Goal: Information Seeking & Learning: Learn about a topic

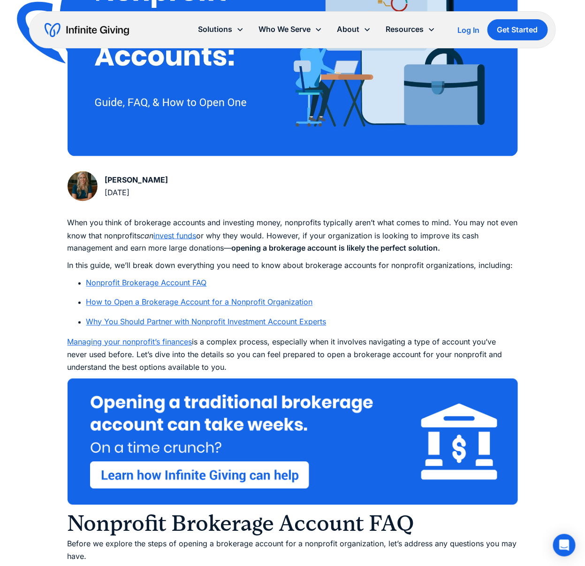
scroll to position [352, 0]
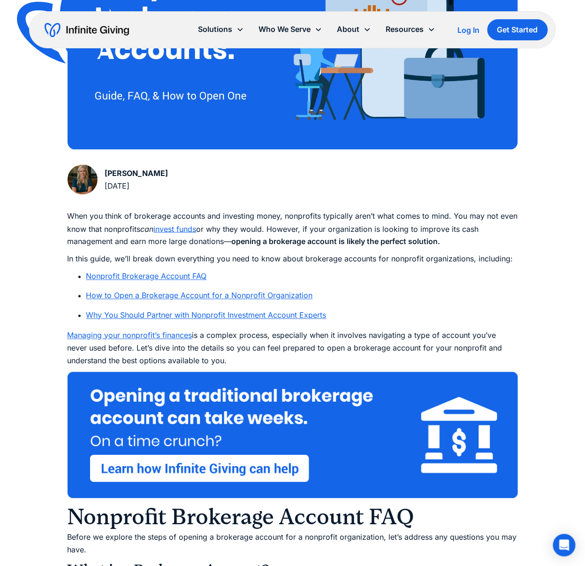
click at [191, 294] on link "How to Open a Brokerage Account for a Nonprofit Organization" at bounding box center [199, 295] width 227 height 9
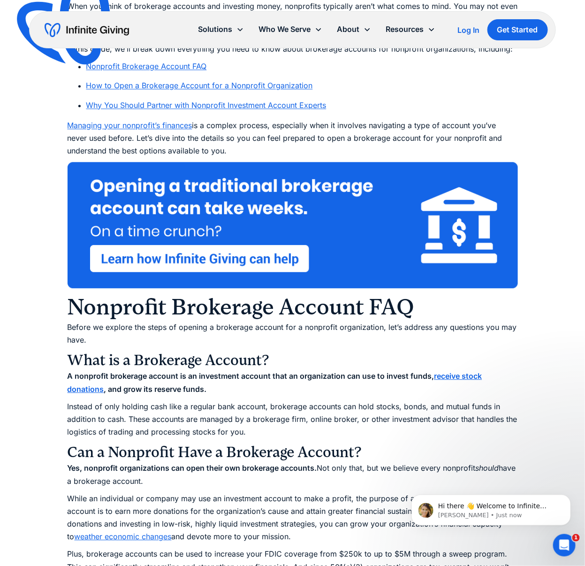
scroll to position [528, 0]
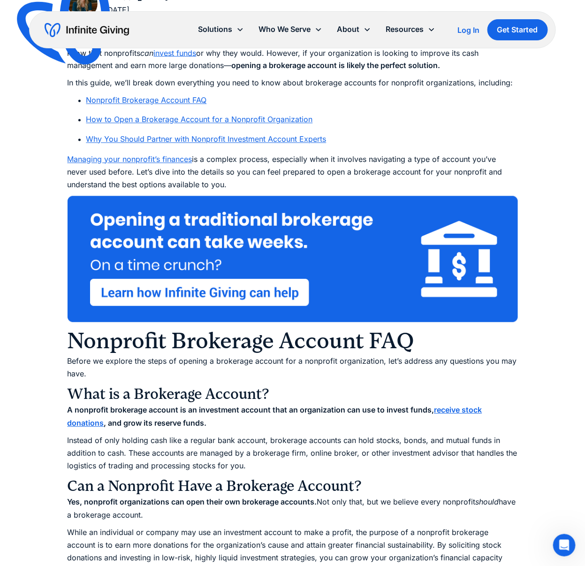
scroll to position [352, 0]
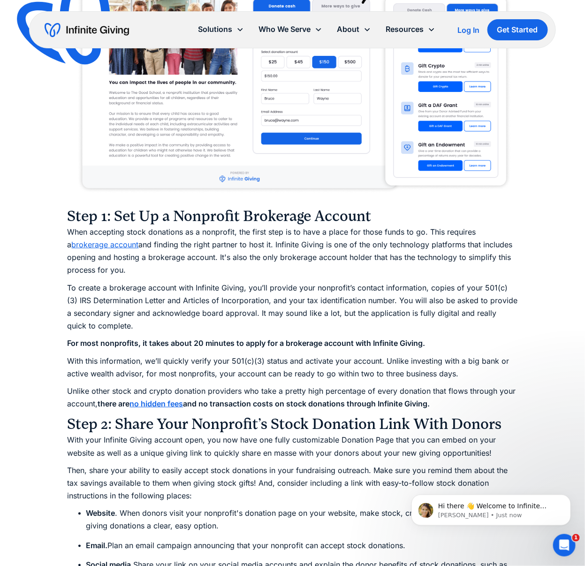
scroll to position [1114, 0]
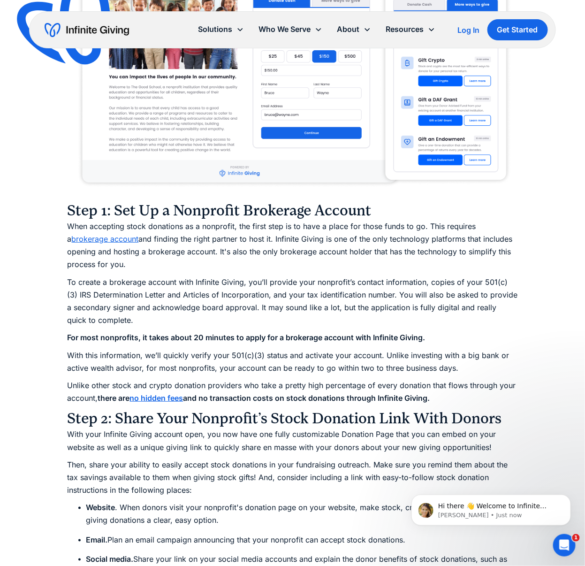
click at [117, 238] on link "brokerage account" at bounding box center [105, 238] width 67 height 9
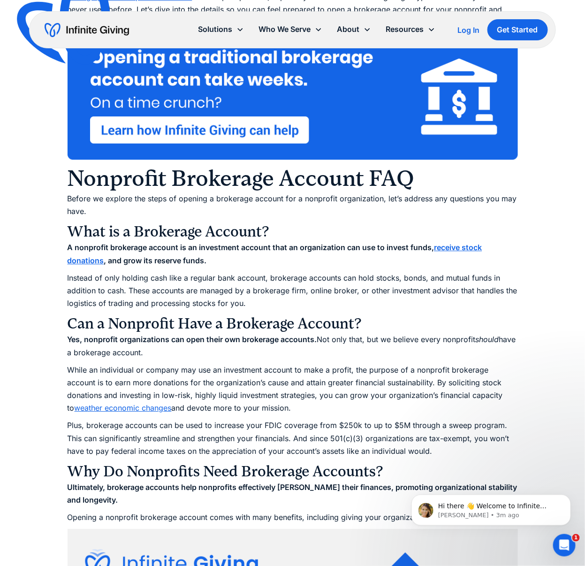
scroll to position [762, 0]
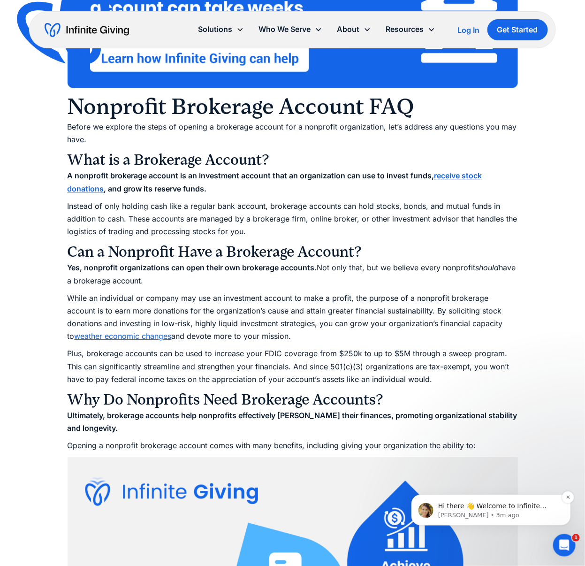
click at [448, 505] on p "Hi there 👋 Welcome to Infinite Giving. If you have any questions, just reply to…" at bounding box center [498, 505] width 121 height 9
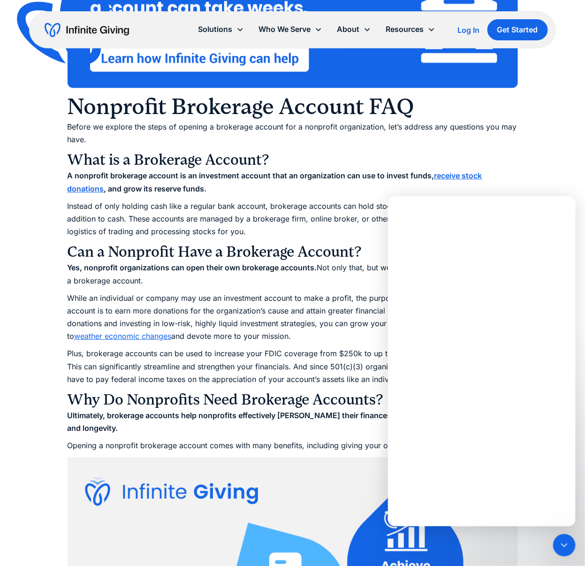
scroll to position [0, 0]
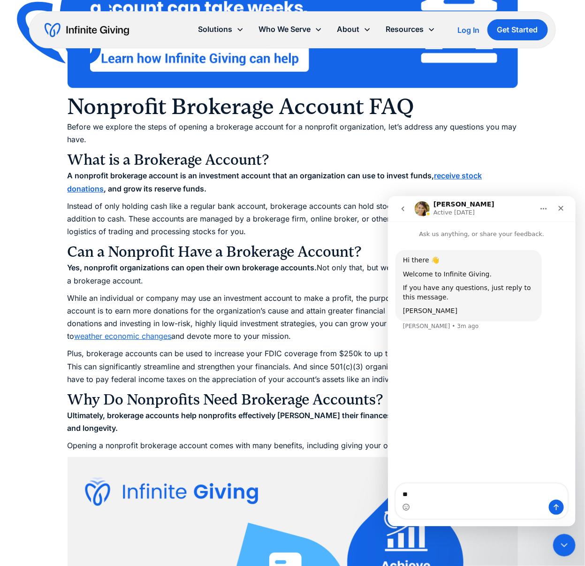
type textarea "*"
type textarea "**********"
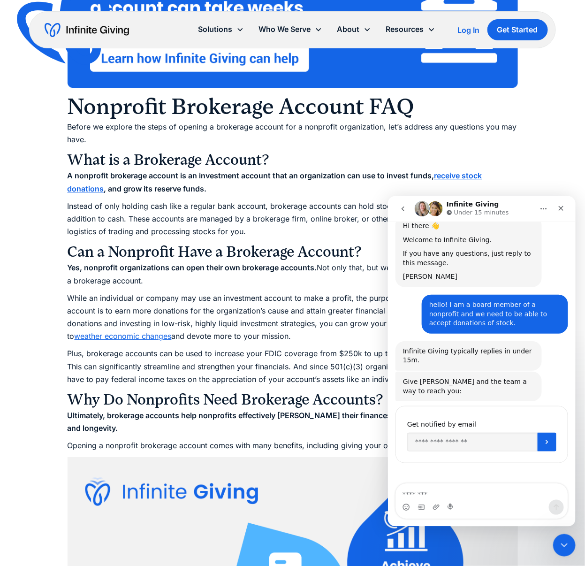
scroll to position [36, 0]
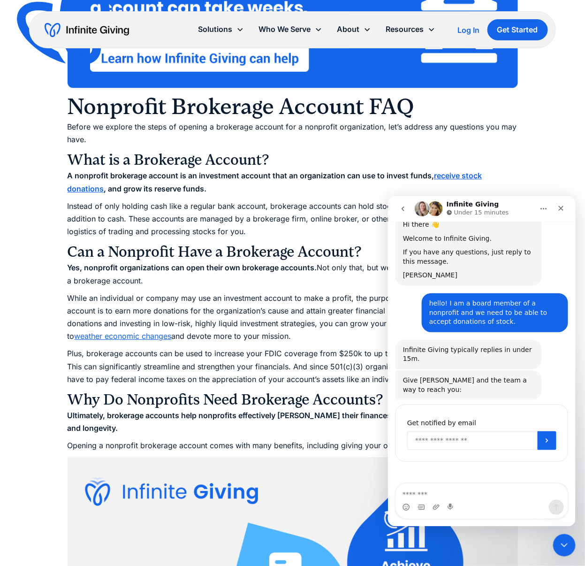
click at [471, 431] on input "Enter your email" at bounding box center [472, 440] width 130 height 19
click at [474, 431] on input "Enter your email" at bounding box center [472, 440] width 130 height 19
type input "**********"
click at [539, 431] on button "Submit" at bounding box center [546, 440] width 19 height 19
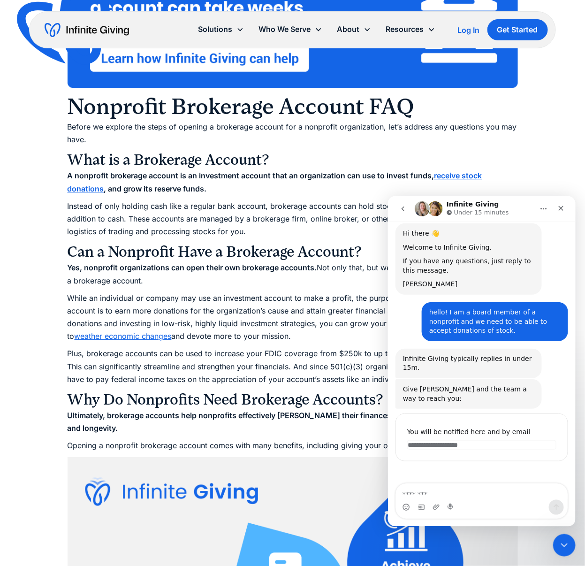
scroll to position [26, 0]
click at [562, 207] on icon "Close" at bounding box center [561, 208] width 8 height 8
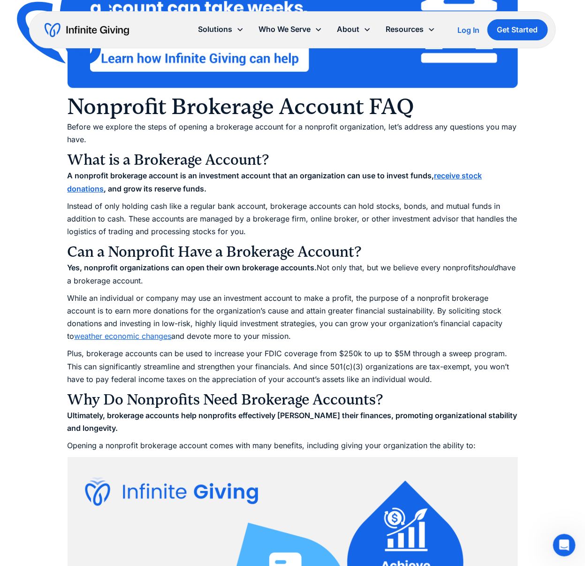
scroll to position [26, 0]
